Goal: Task Accomplishment & Management: Use online tool/utility

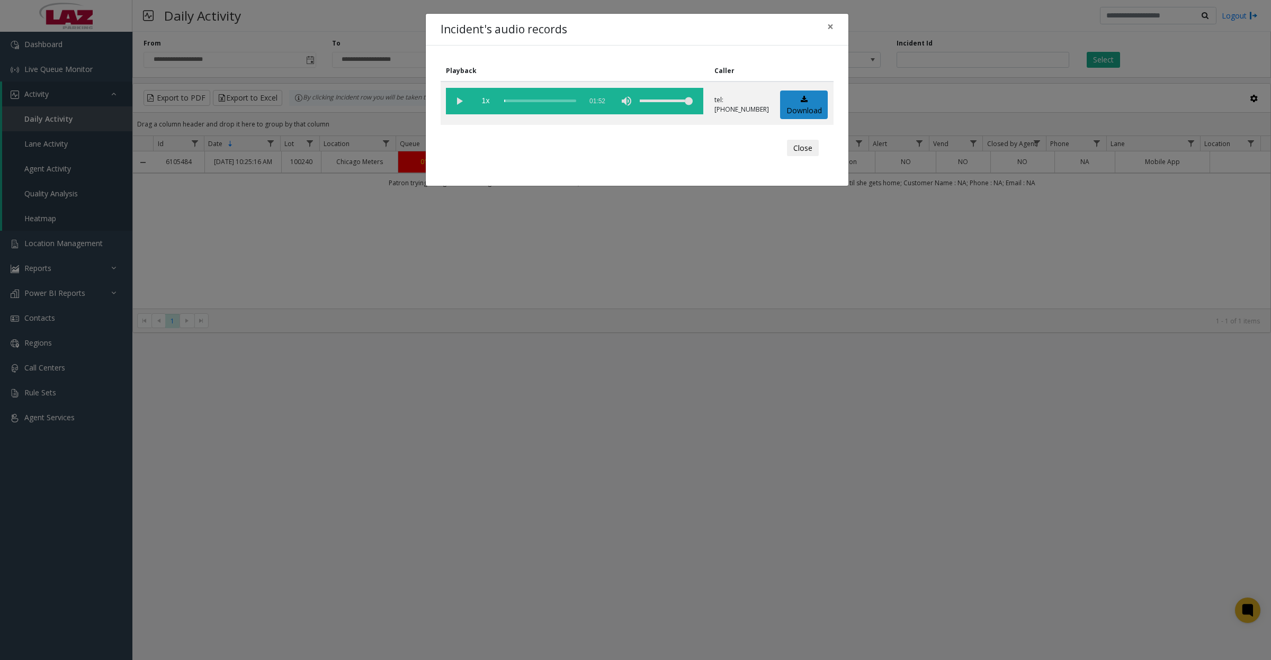
click at [795, 151] on button "Close" at bounding box center [803, 148] width 32 height 17
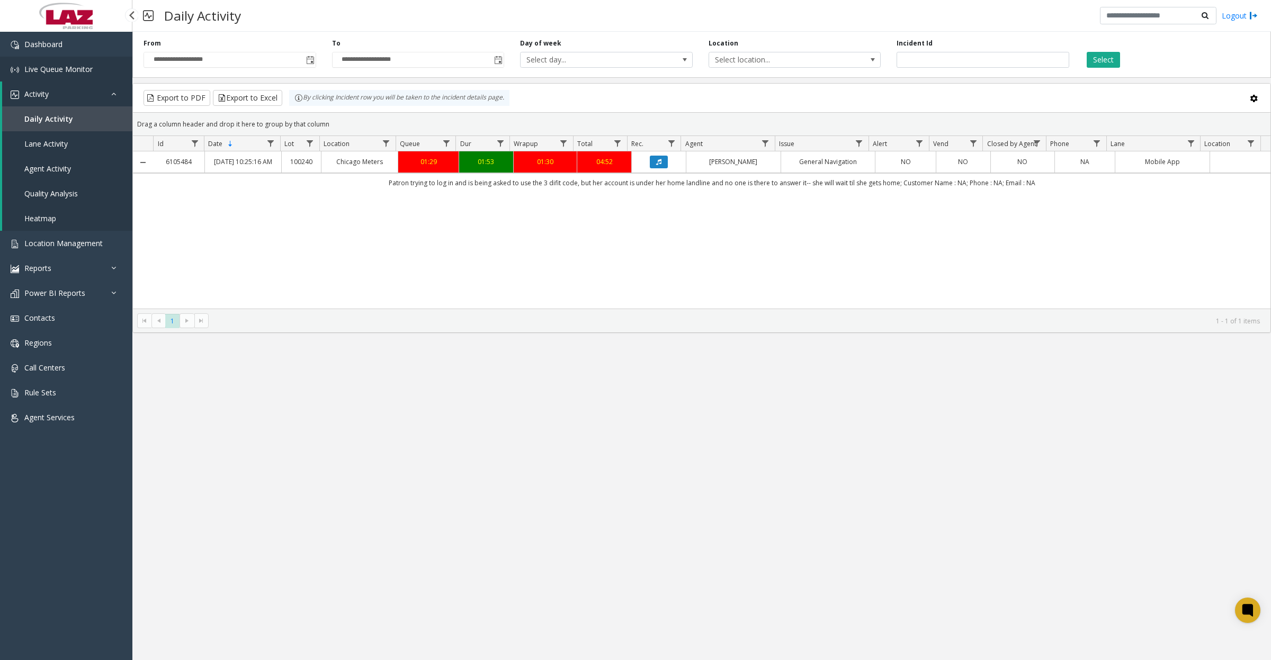
click at [40, 73] on link "Live Queue Monitor" at bounding box center [66, 69] width 132 height 25
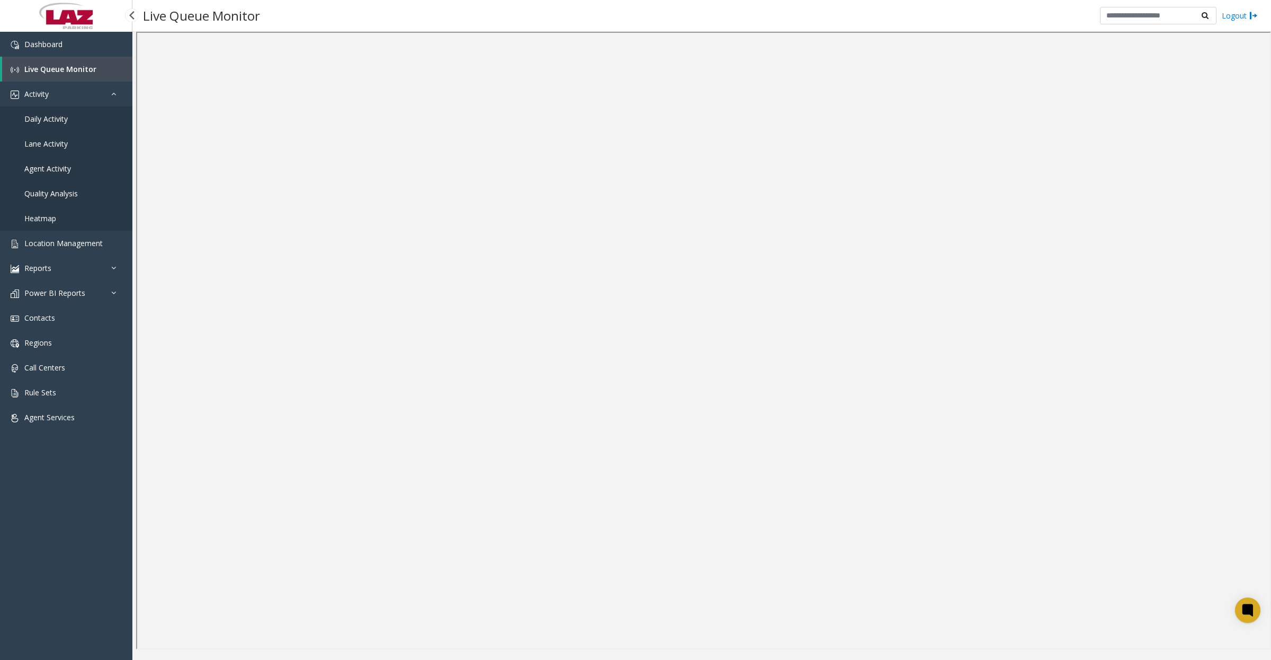
click at [59, 126] on link "Daily Activity" at bounding box center [66, 118] width 132 height 25
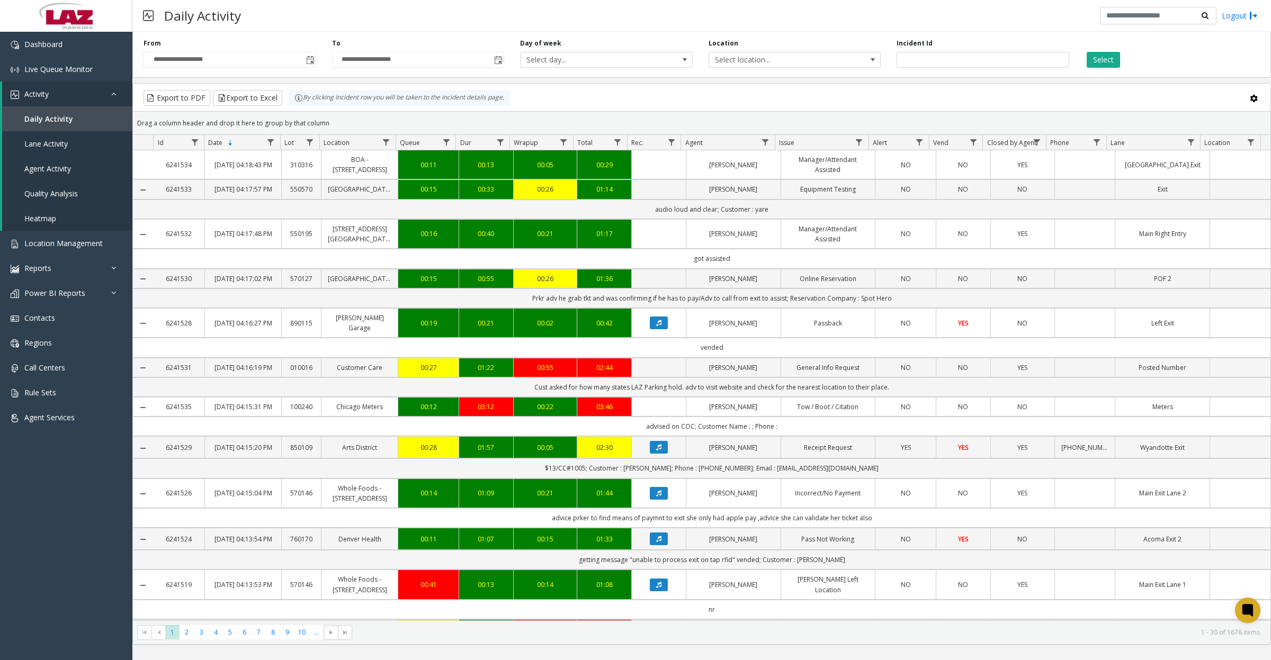
click at [315, 60] on span "**********" at bounding box center [230, 60] width 173 height 16
click at [309, 56] on span "Toggle popup" at bounding box center [310, 60] width 8 height 8
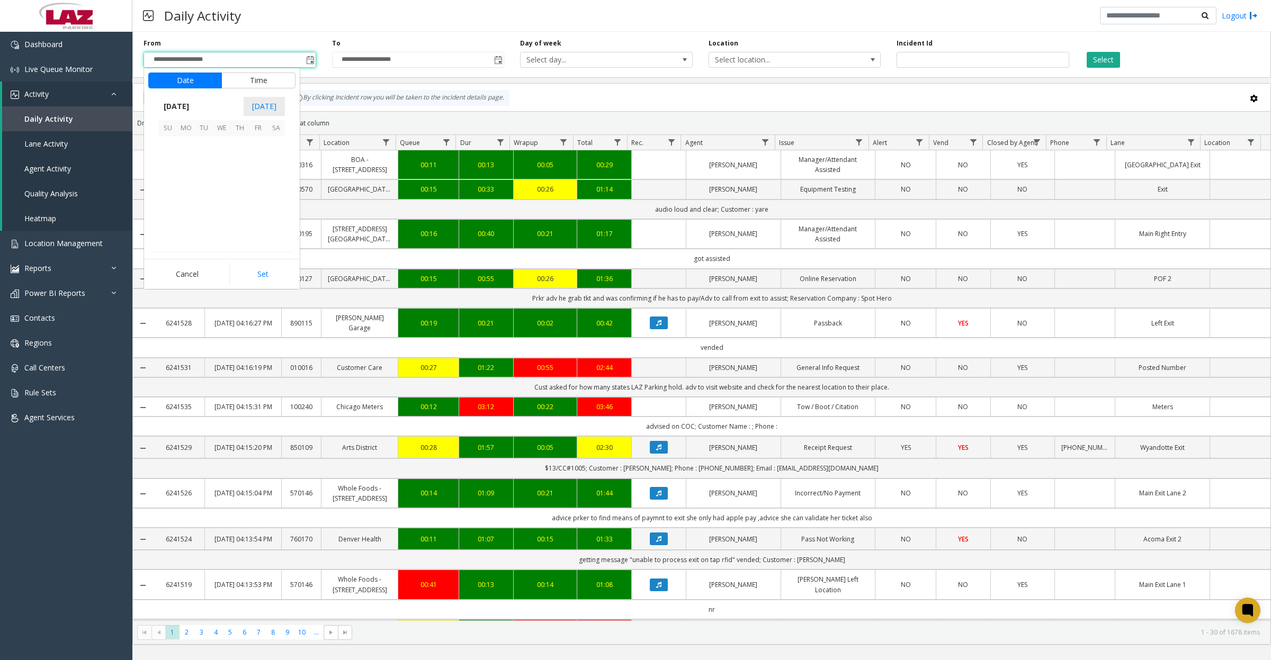
scroll to position [190096, 0]
click at [255, 273] on button "Set" at bounding box center [262, 274] width 67 height 23
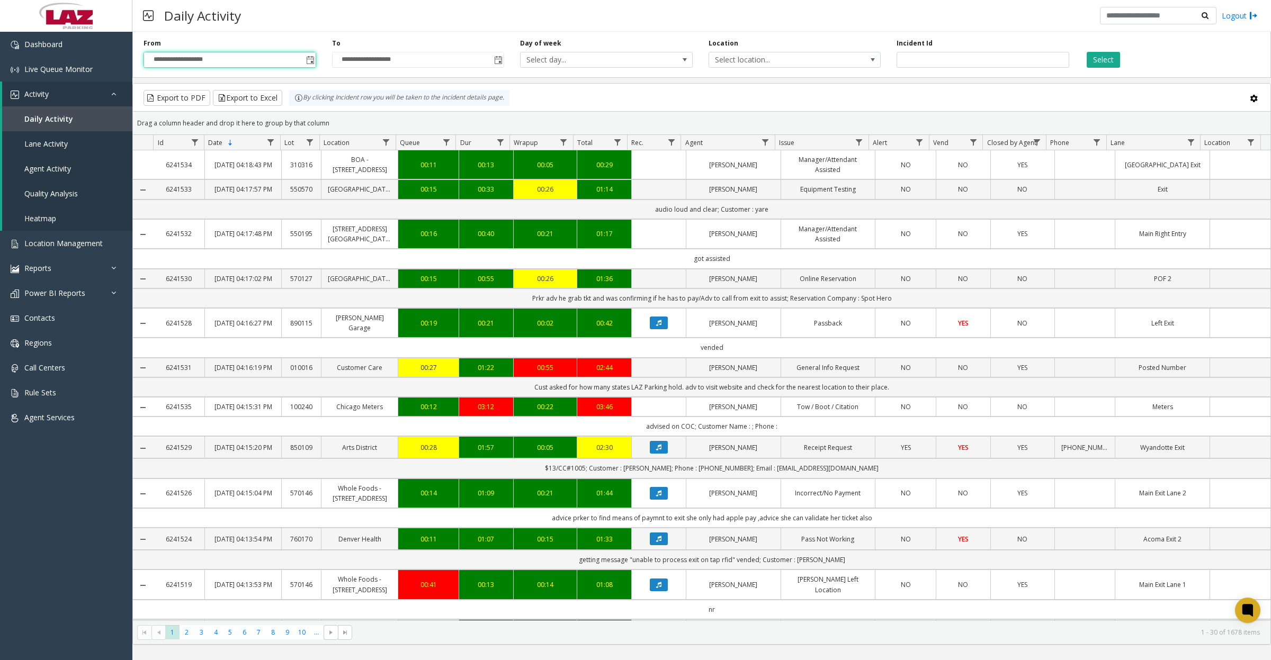
click at [306, 56] on span "Toggle popup" at bounding box center [310, 60] width 8 height 8
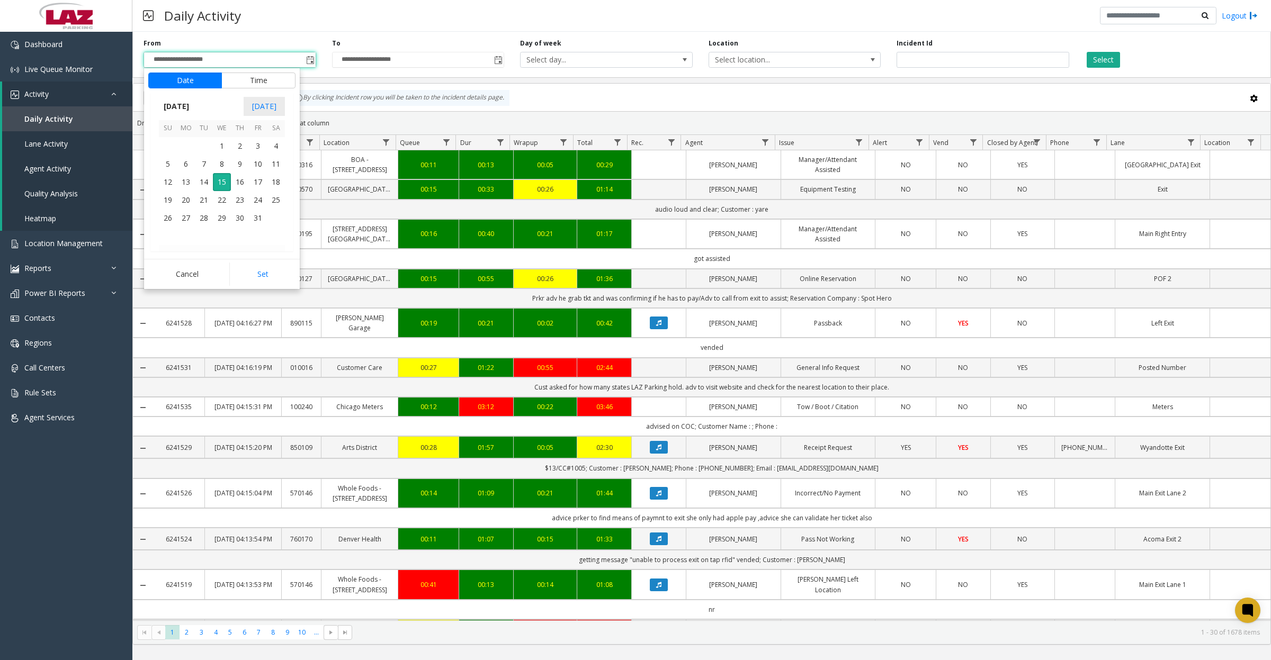
click at [274, 78] on button "Time" at bounding box center [258, 81] width 74 height 16
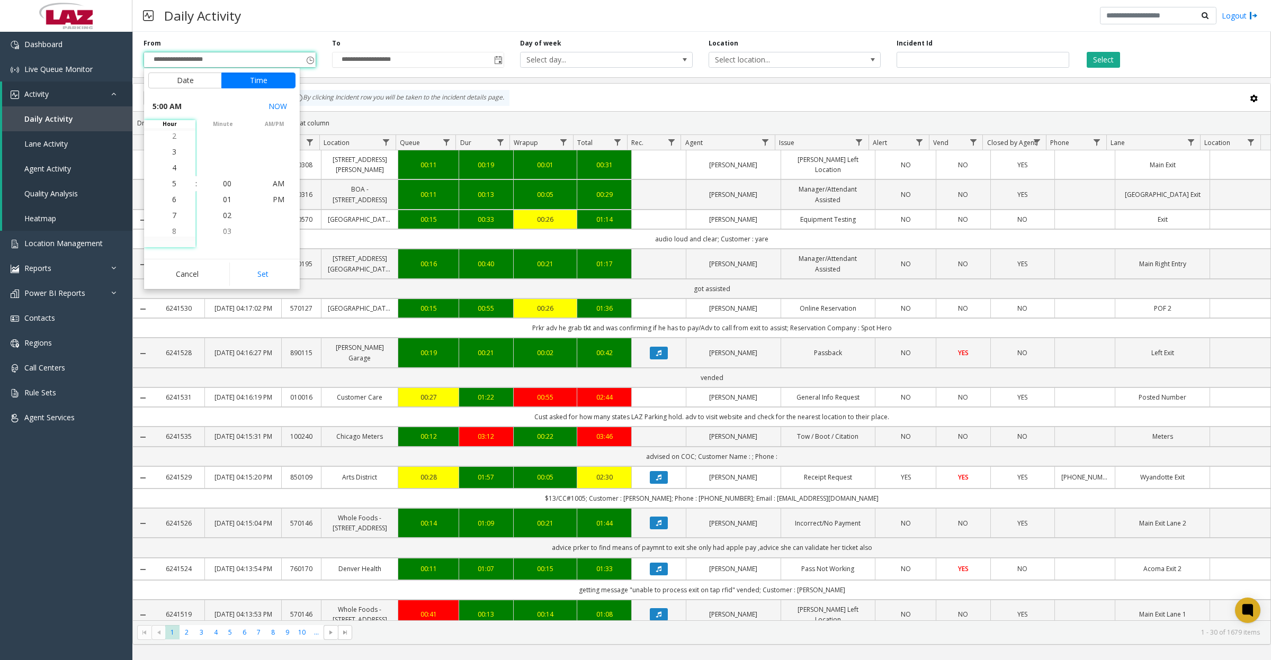
scroll to position [79, 0]
click at [172, 231] on span "8" at bounding box center [174, 231] width 4 height 10
click at [273, 184] on span "AM" at bounding box center [279, 183] width 12 height 10
click at [261, 268] on button "Set" at bounding box center [262, 274] width 67 height 23
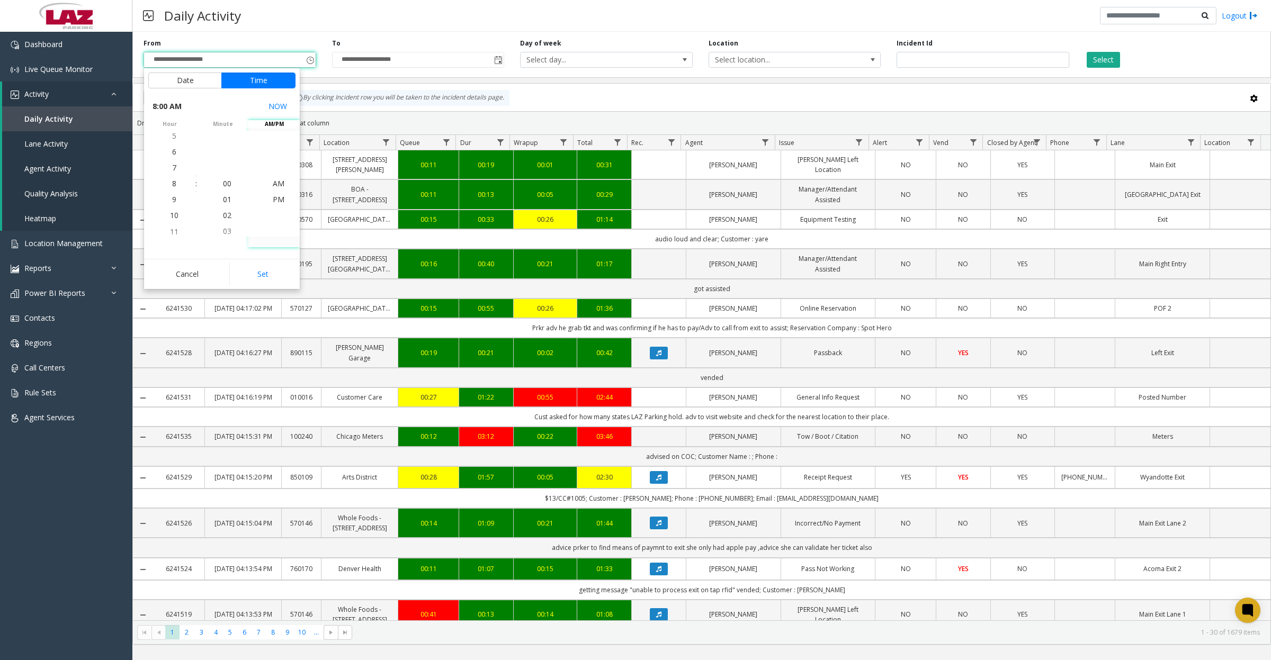
type input "**********"
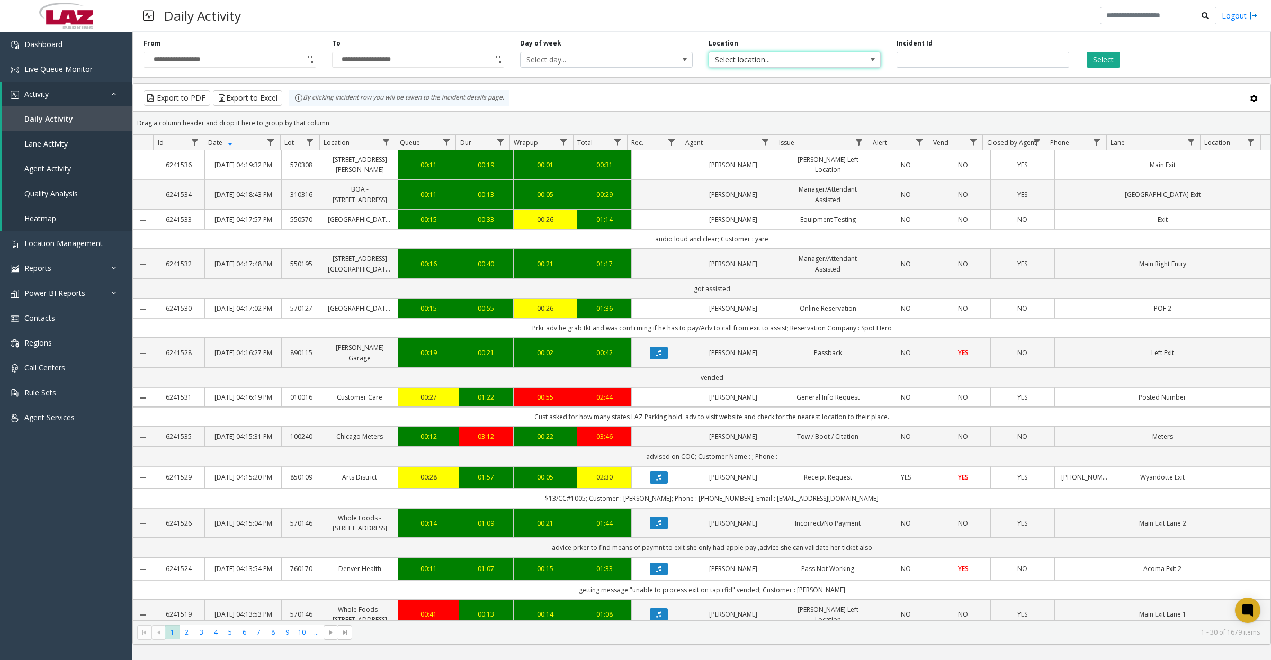
click at [732, 59] on span "Select location..." at bounding box center [777, 59] width 137 height 15
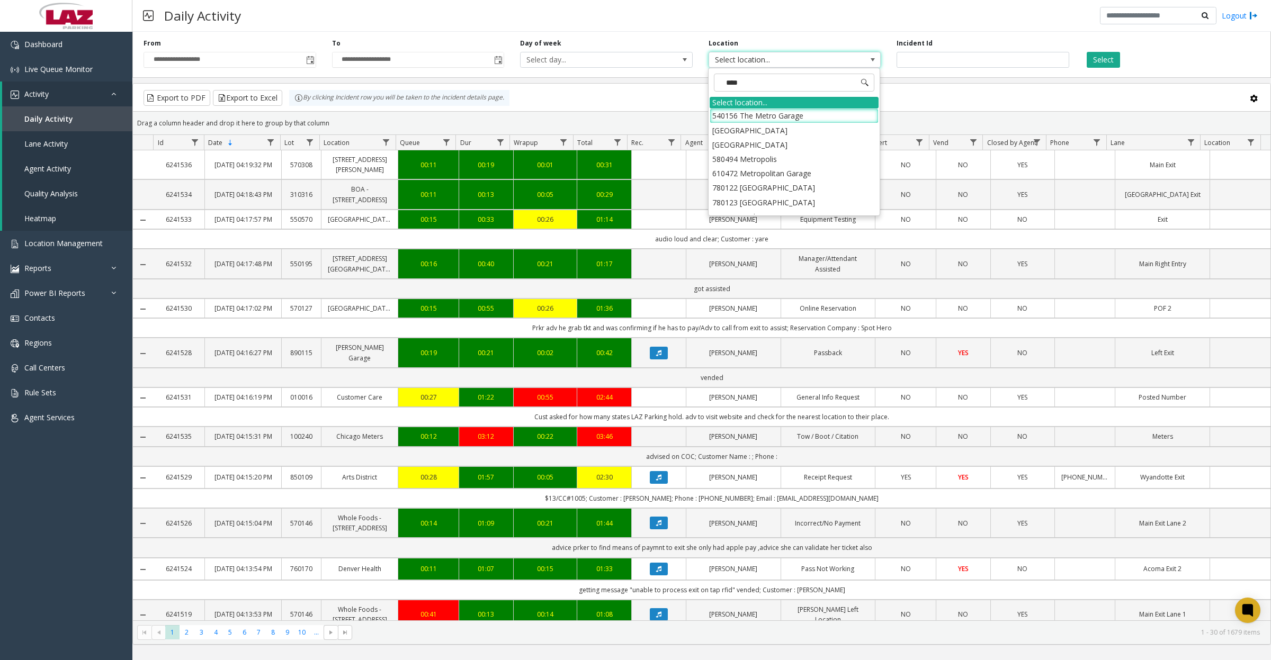
type input "*****"
click at [730, 117] on li "100240 Chicago Meters" at bounding box center [794, 116] width 169 height 14
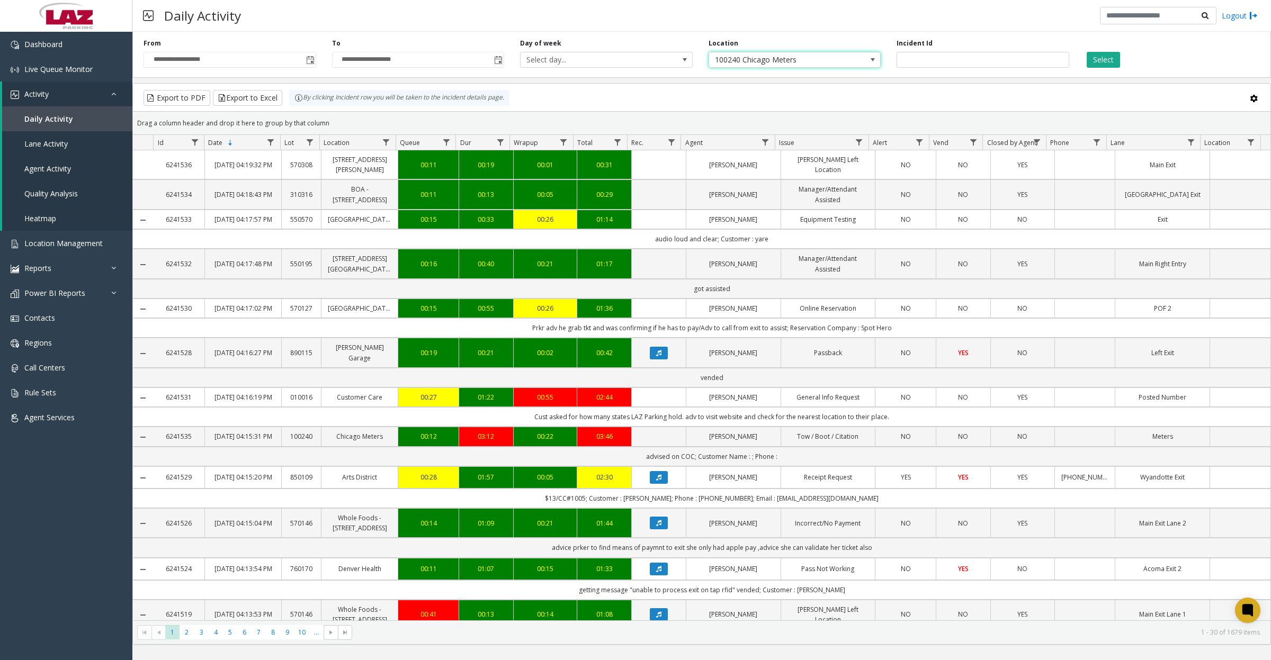
click at [1102, 62] on button "Select" at bounding box center [1103, 60] width 33 height 16
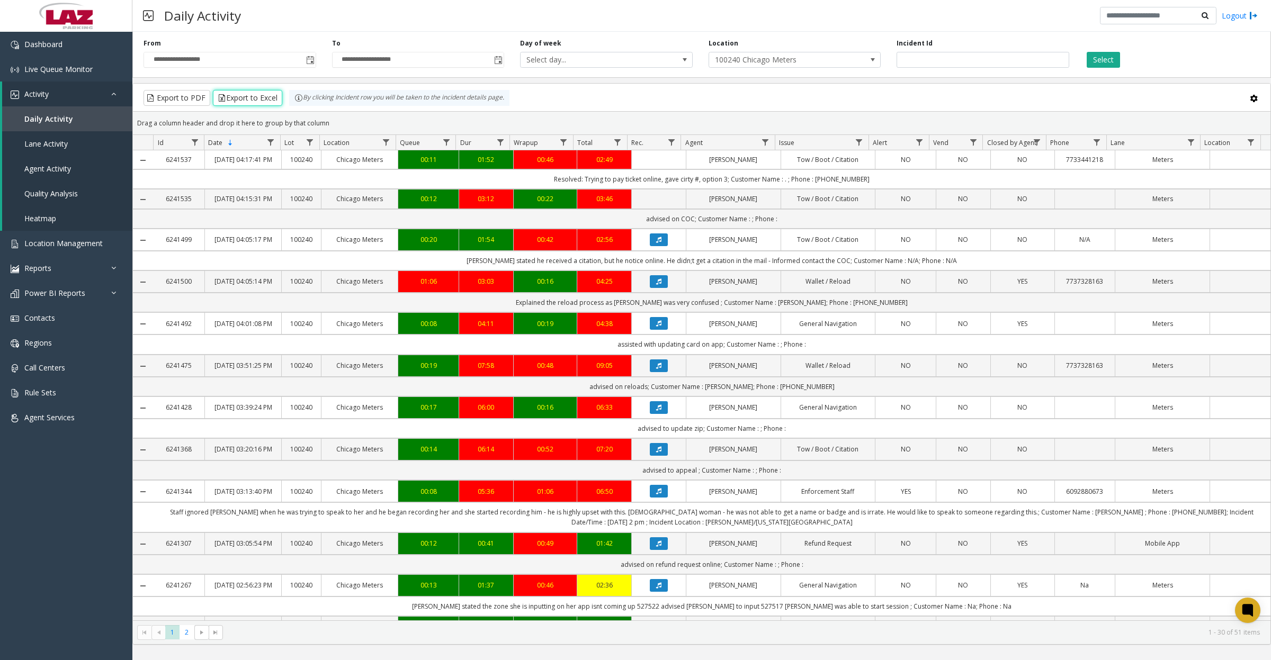
click at [267, 102] on button "Export to Excel" at bounding box center [247, 98] width 69 height 16
